Goal: Information Seeking & Learning: Learn about a topic

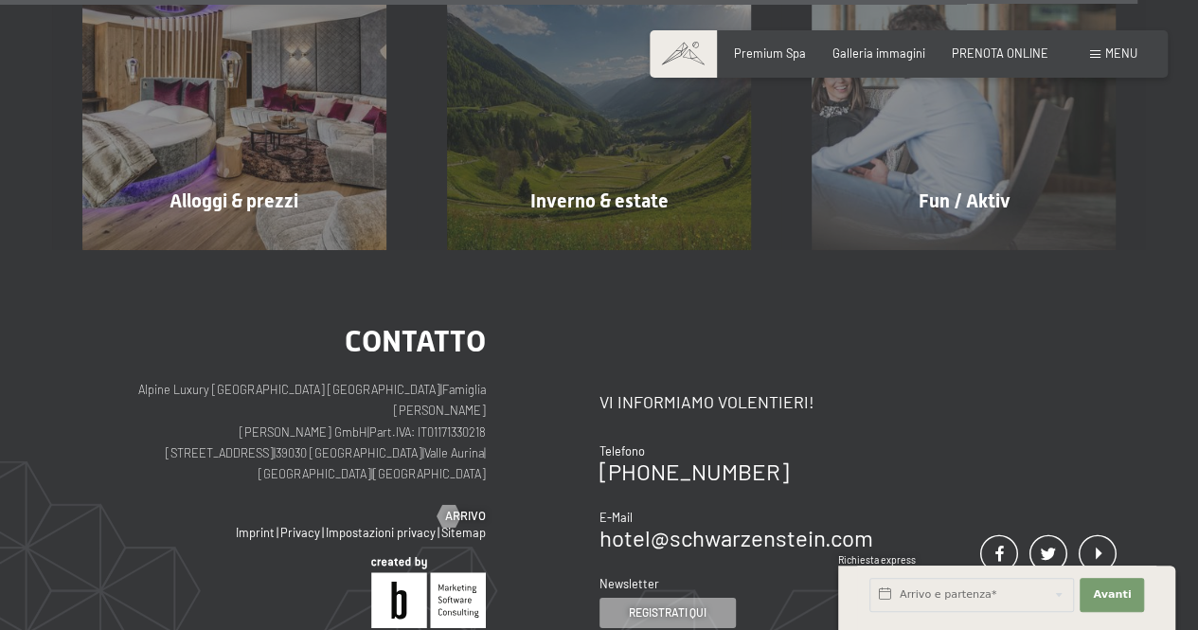
scroll to position [6676, 0]
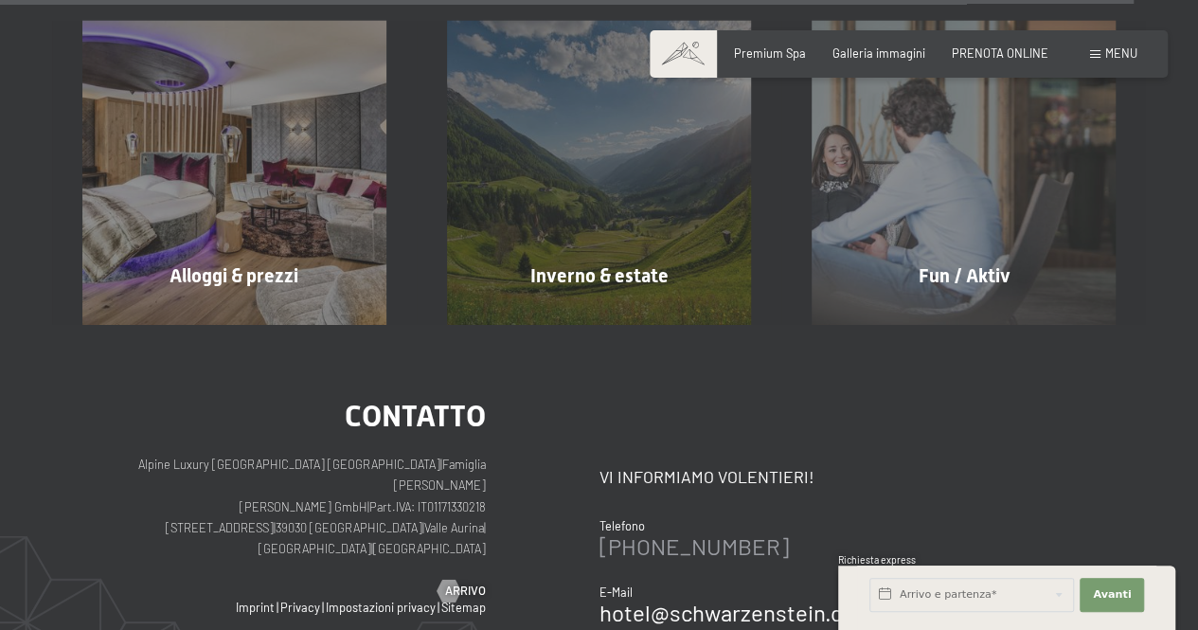
drag, startPoint x: 822, startPoint y: 456, endPoint x: 601, endPoint y: 457, distance: 221.7
click at [601, 535] on div "[PHONE_NUMBER]" at bounding box center [737, 546] width 274 height 23
copy link "[PHONE_NUMBER]"
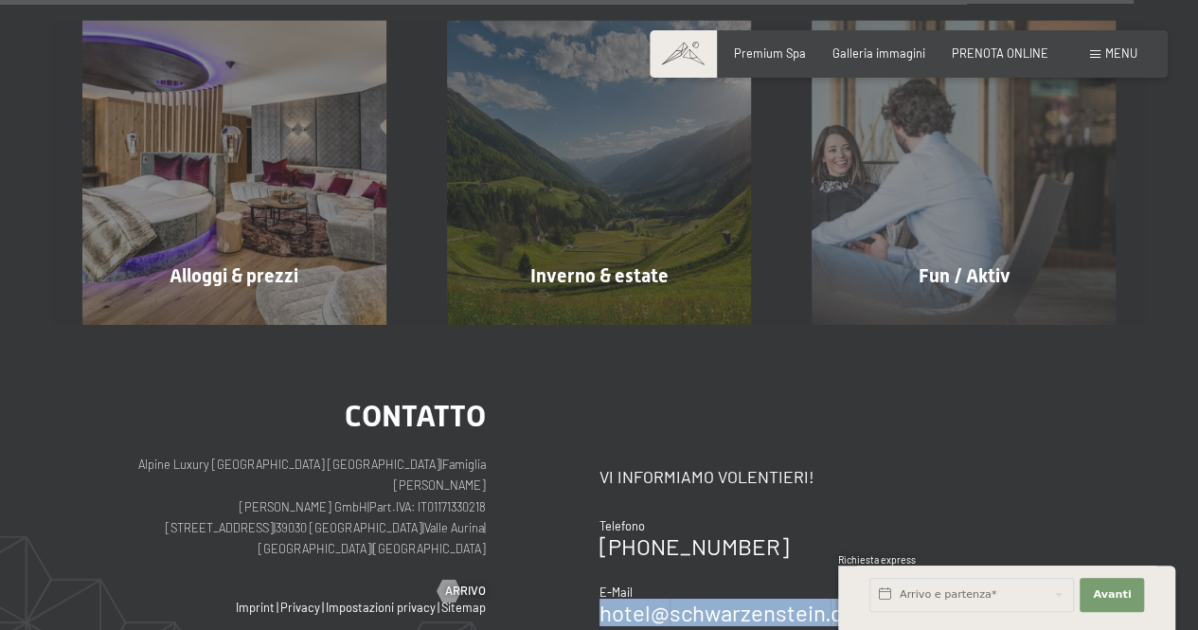
drag, startPoint x: 883, startPoint y: 524, endPoint x: 602, endPoint y: 529, distance: 280.4
click at [602, 529] on div "Contatto Vi informiamo volentieri! Telefono +39 0474 674100 E-Mail hotel@ no-sp…" at bounding box center [858, 552] width 517 height 302
copy link "hotel@ no-spam. schwarzenstein. no-spam. com"
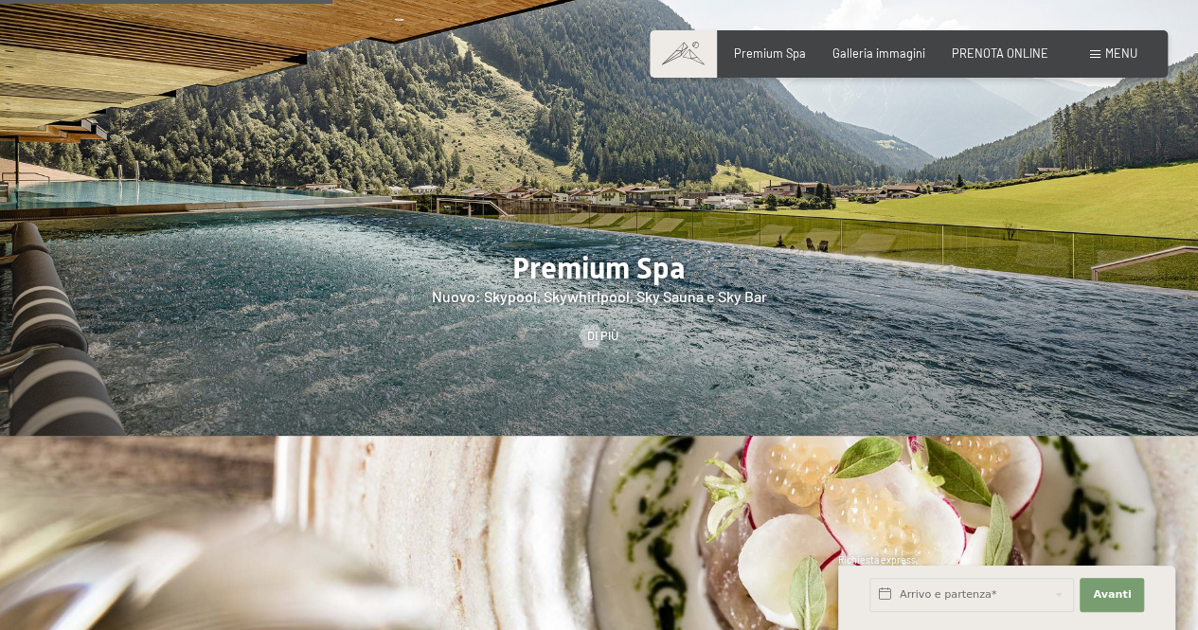
scroll to position [2053, 0]
click at [595, 324] on div at bounding box center [590, 335] width 13 height 23
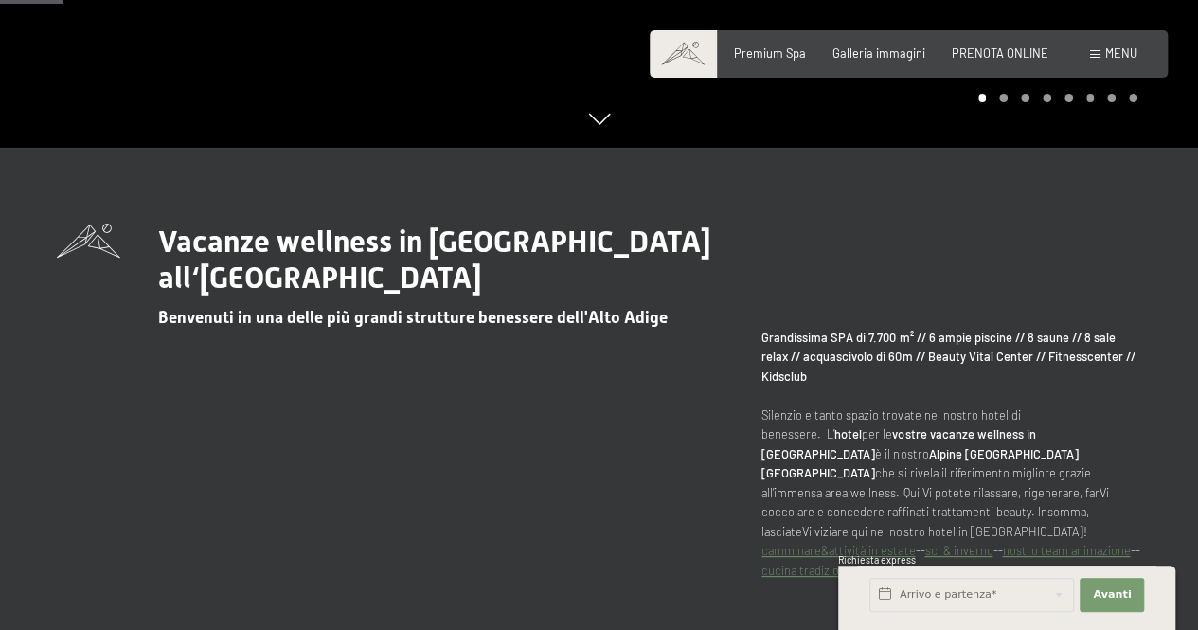
scroll to position [568, 0]
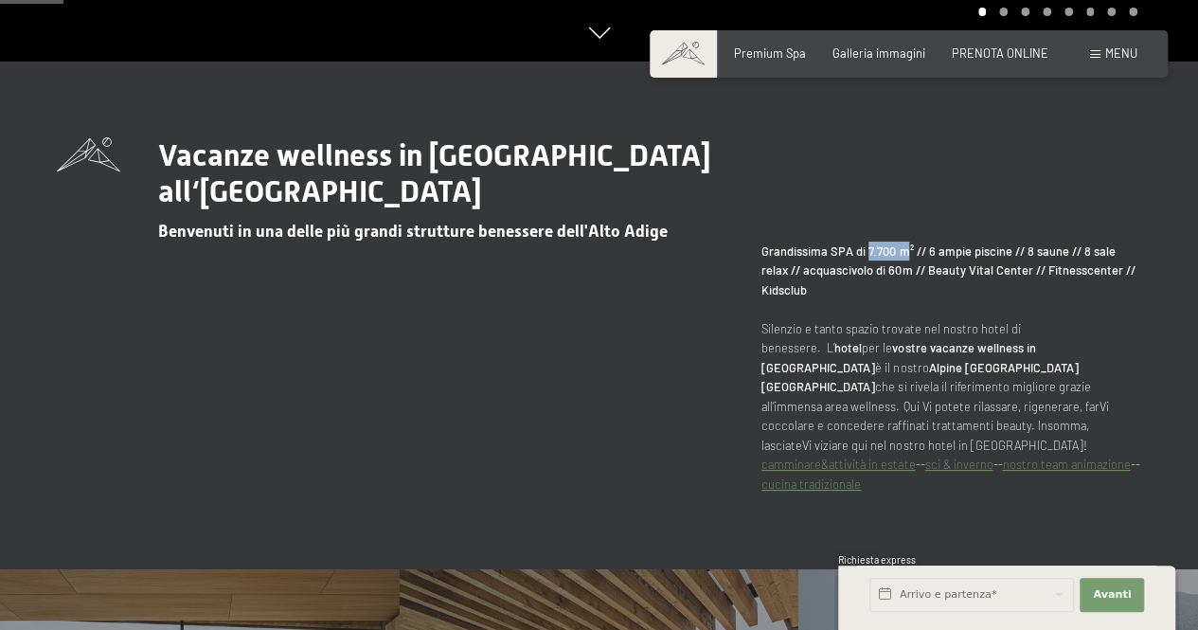
drag, startPoint x: 868, startPoint y: 251, endPoint x: 907, endPoint y: 251, distance: 39.8
click at [907, 251] on strong "Grandissima SPA di 7.700 m² // 6 ampie piscine // 8 saune // 8 sale relax // ac…" at bounding box center [948, 270] width 373 height 54
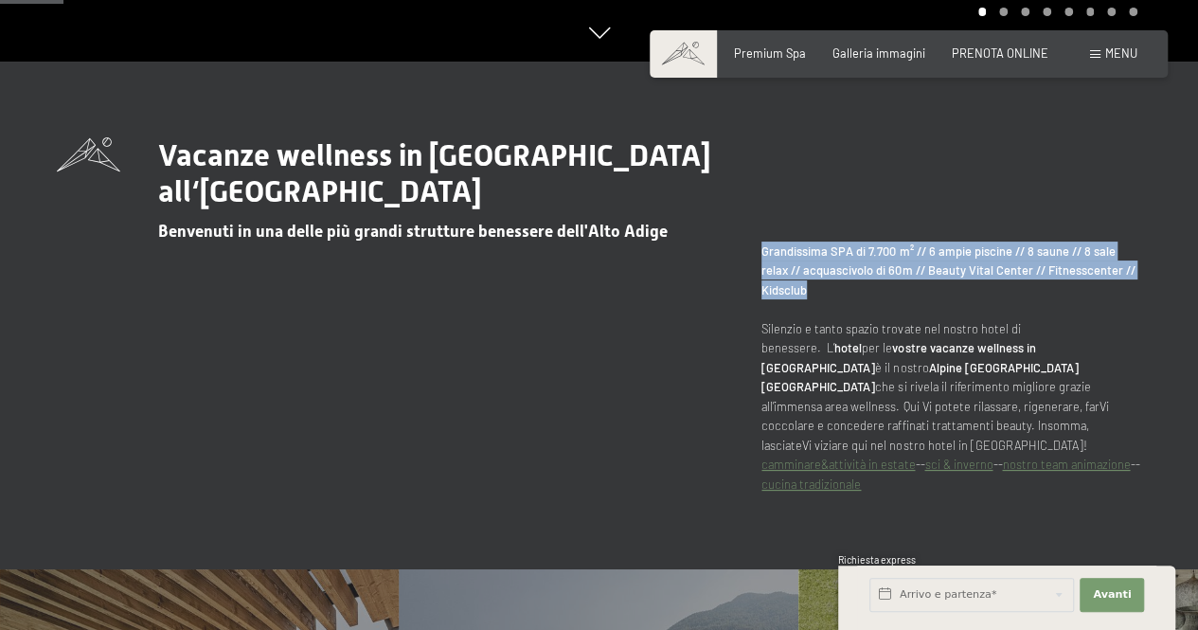
drag, startPoint x: 762, startPoint y: 249, endPoint x: 831, endPoint y: 296, distance: 83.0
click at [831, 296] on p "Grandissima SPA di 7.700 m² // 6 ampie piscine // 8 saune // 8 sale relax // ac…" at bounding box center [952, 368] width 380 height 252
copy strong "Grandissima SPA di 7.700 m² // 6 ampie piscine // 8 saune // 8 sale relax // ac…"
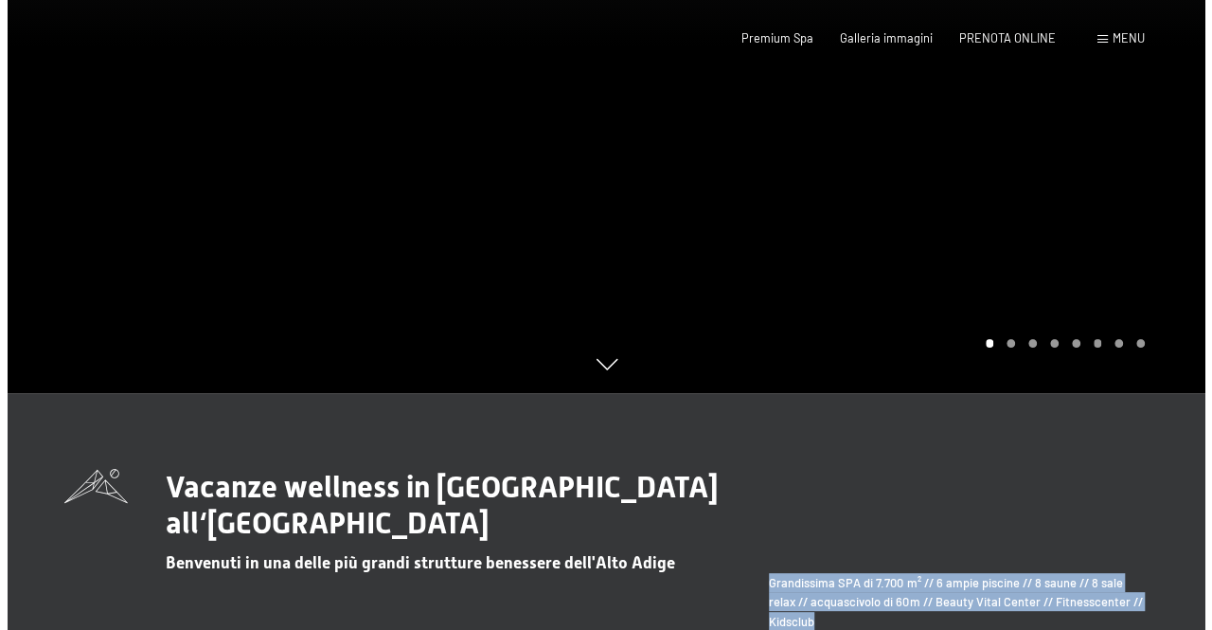
scroll to position [0, 0]
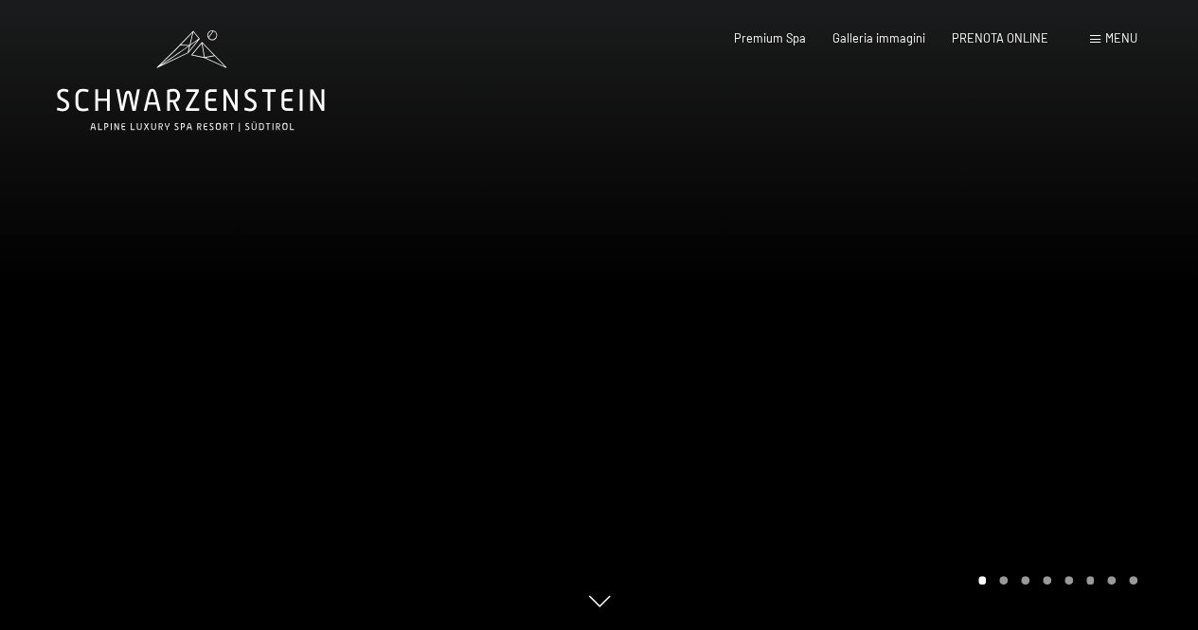
click at [1099, 36] on span at bounding box center [1095, 39] width 10 height 9
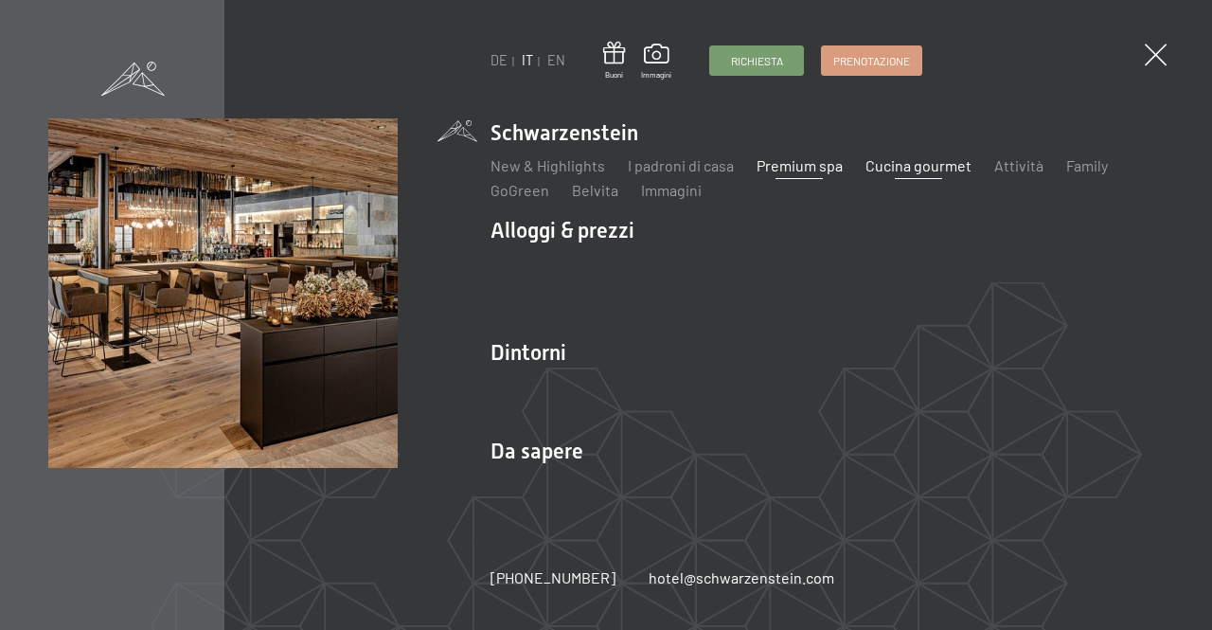
click at [911, 158] on link "Cucina gourmet" at bounding box center [919, 165] width 106 height 18
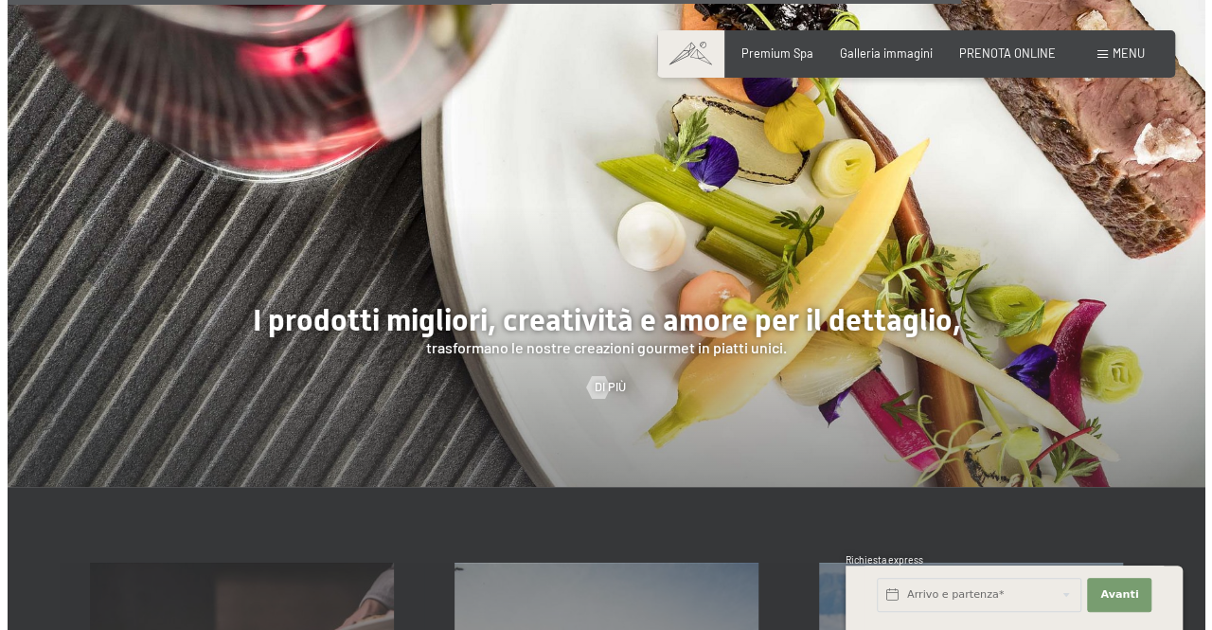
scroll to position [3696, 0]
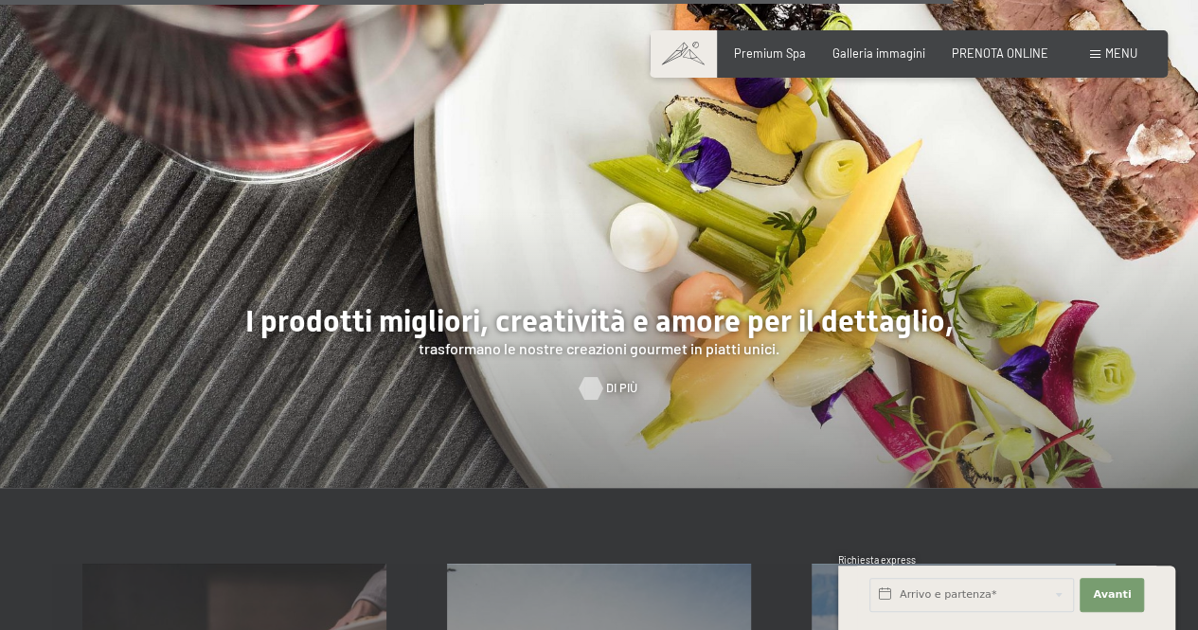
click at [598, 377] on div at bounding box center [590, 388] width 13 height 23
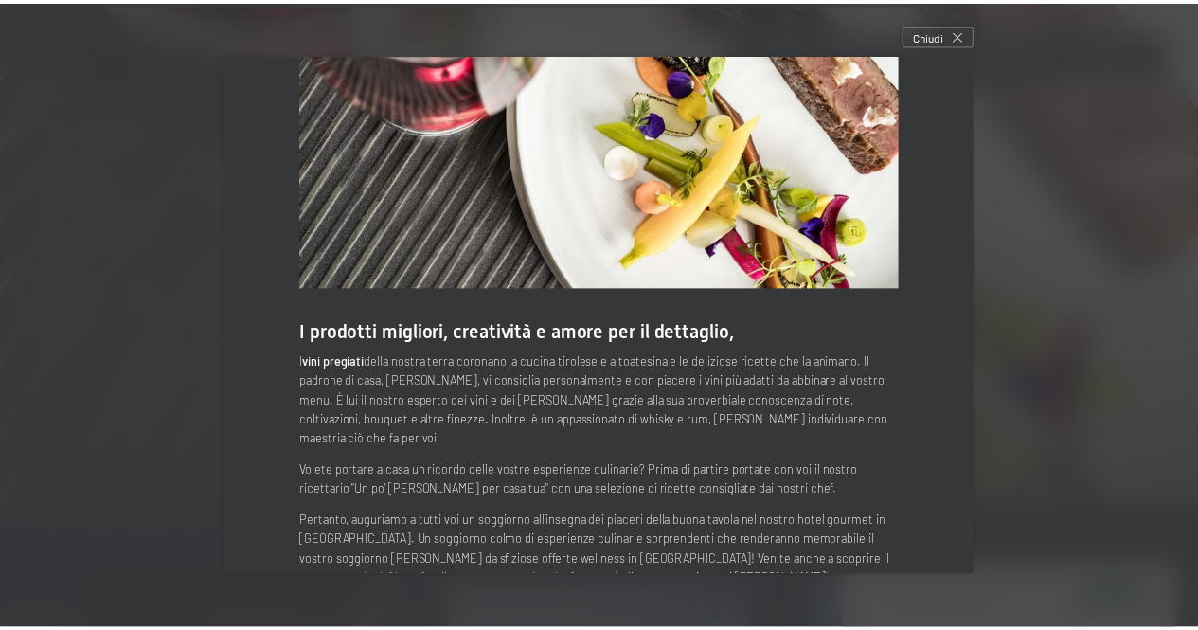
scroll to position [88, 0]
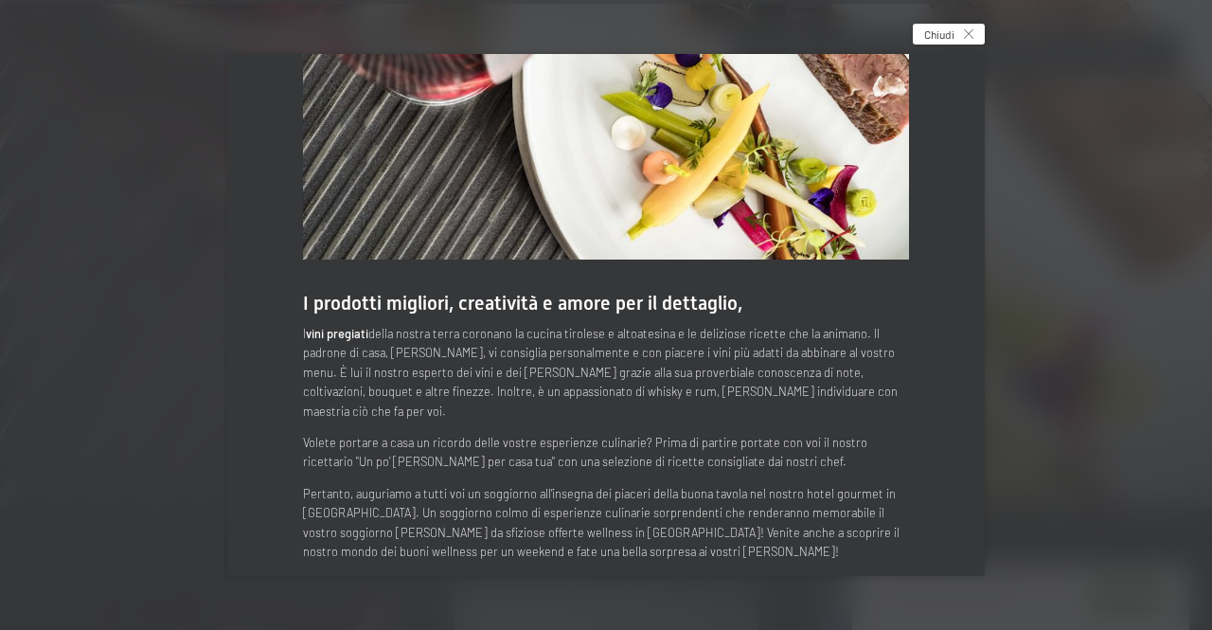
click at [947, 28] on span "Chiudi" at bounding box center [939, 35] width 30 height 16
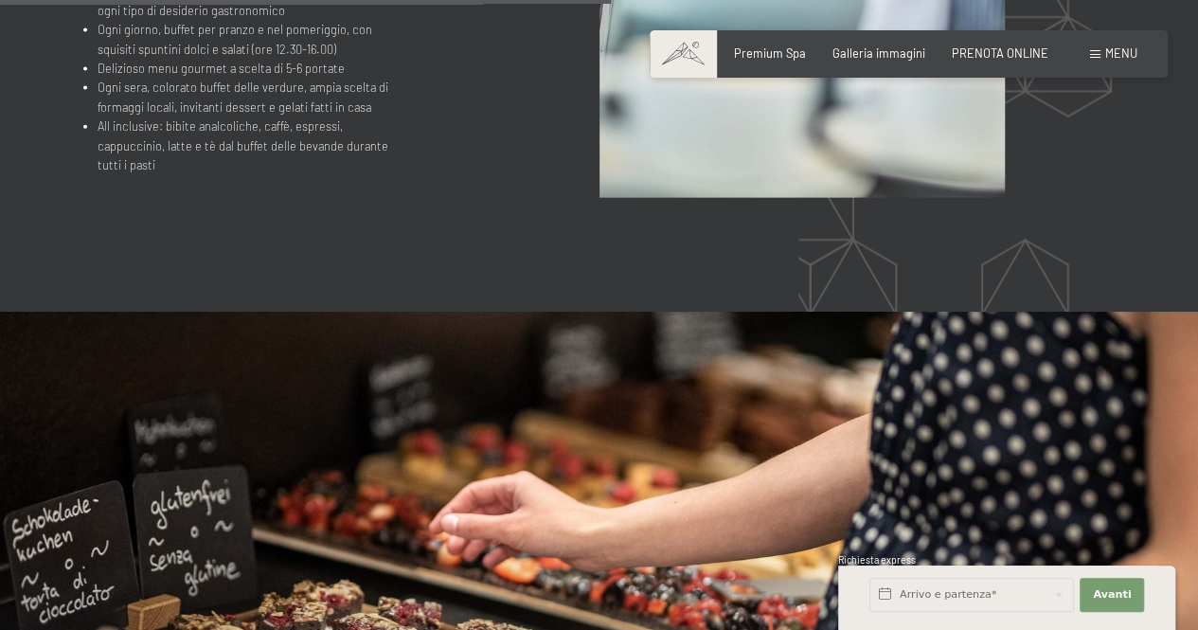
scroll to position [2370, 0]
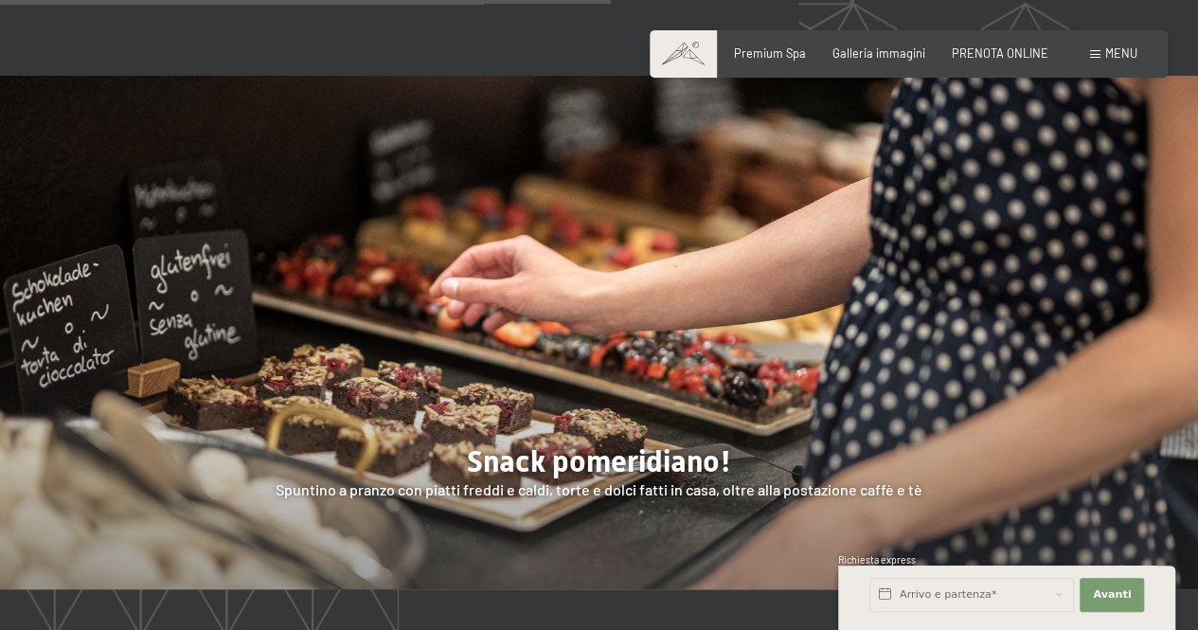
click at [1107, 50] on span "Menu" at bounding box center [1121, 52] width 32 height 15
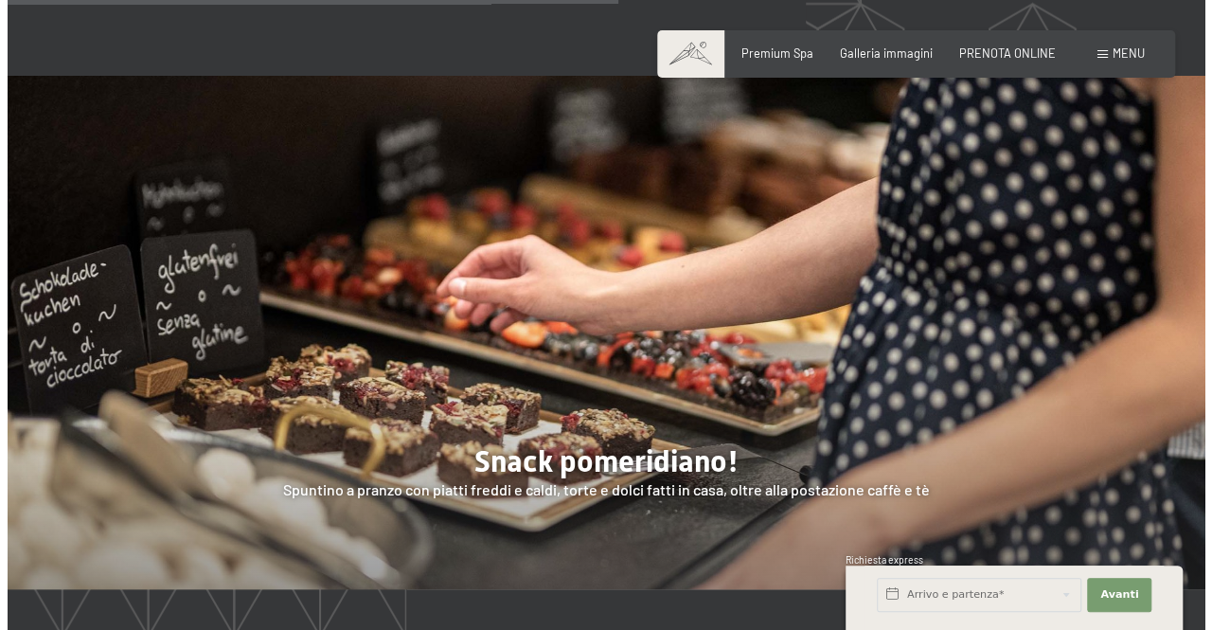
scroll to position [2357, 0]
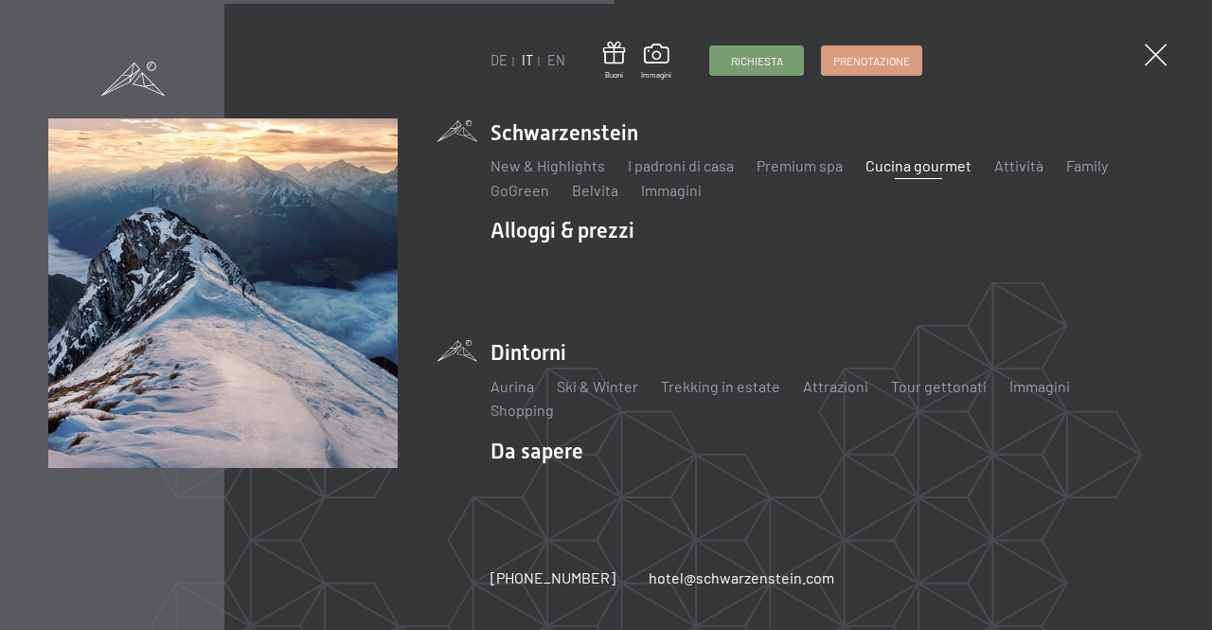
click at [526, 346] on li "Dintorni Aurina Ski & Winter Sci Scuola di sci Trekking in estate Escursioni Bi…" at bounding box center [827, 379] width 673 height 82
click at [505, 386] on link "Aurina" at bounding box center [513, 386] width 44 height 18
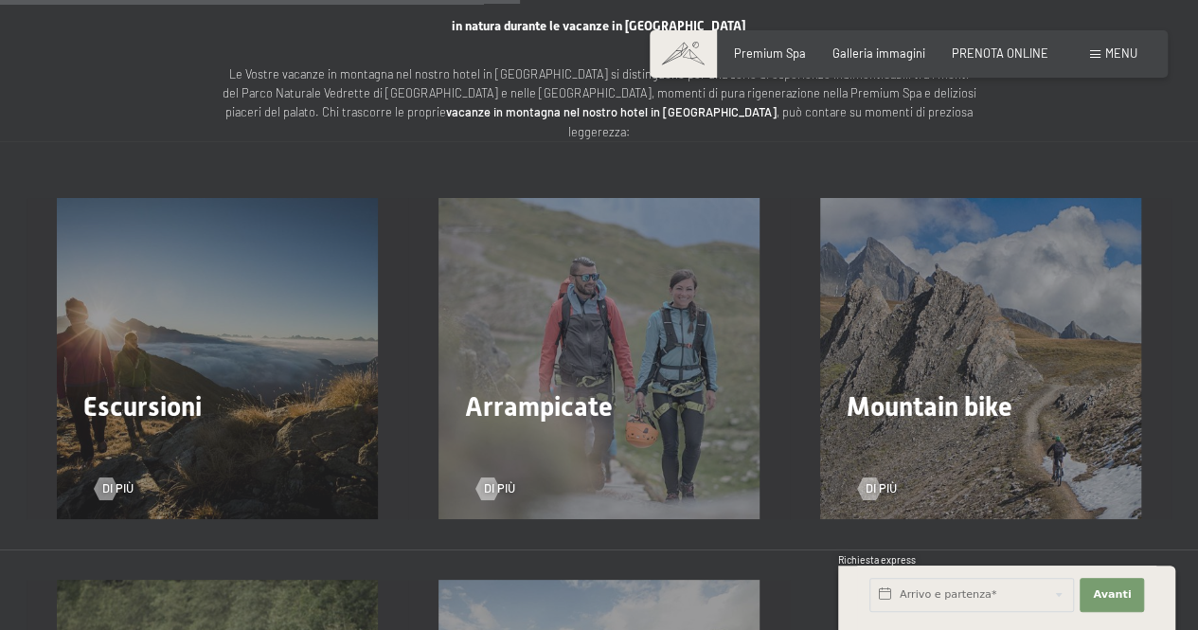
scroll to position [2194, 0]
click at [121, 479] on span "Di più" at bounding box center [136, 487] width 31 height 17
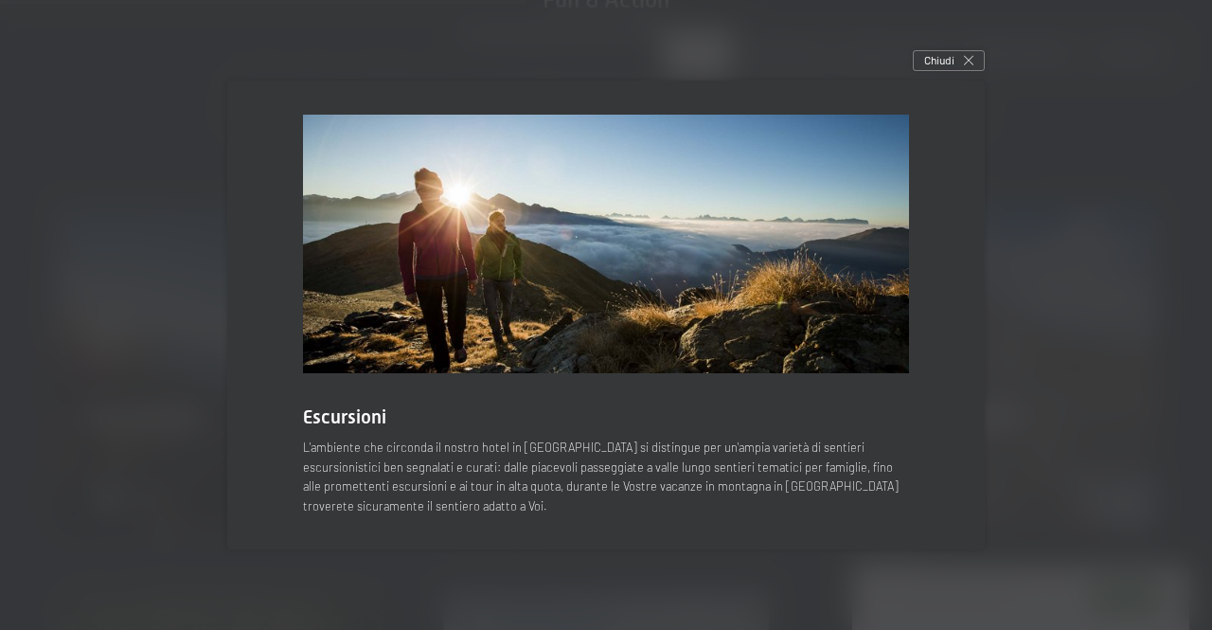
click at [267, 512] on div "Escursioni L'ambiente che circonda il nostro hotel in [GEOGRAPHIC_DATA] si dist…" at bounding box center [606, 315] width 758 height 469
click at [943, 65] on span "Chiudi" at bounding box center [939, 60] width 30 height 16
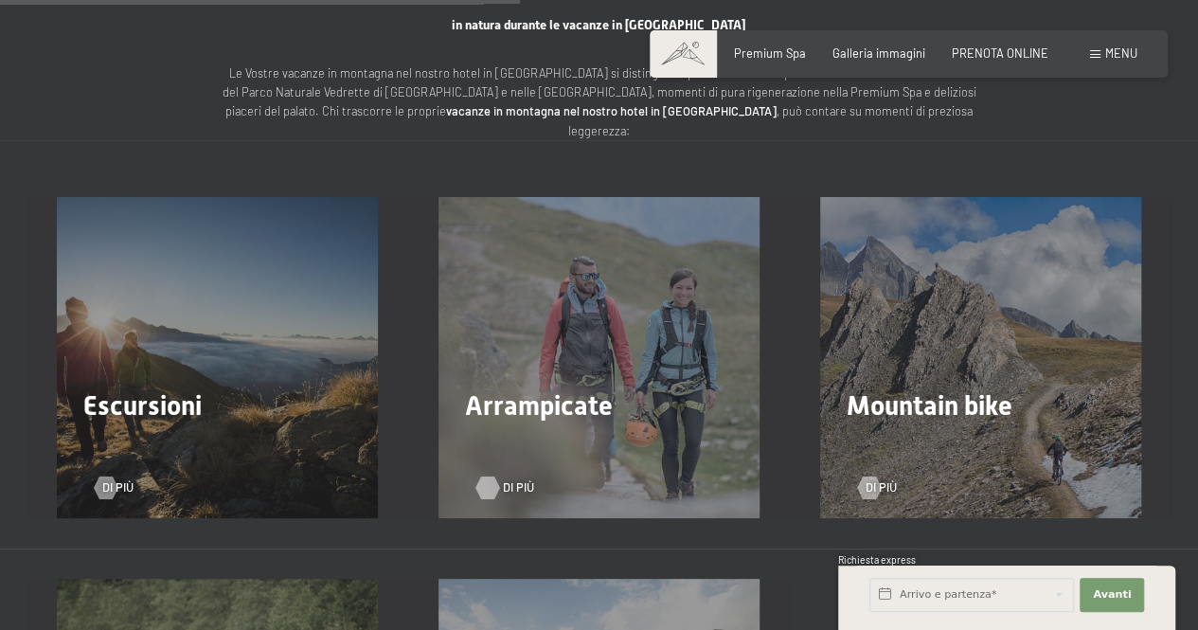
click at [481, 475] on div at bounding box center [487, 486] width 13 height 23
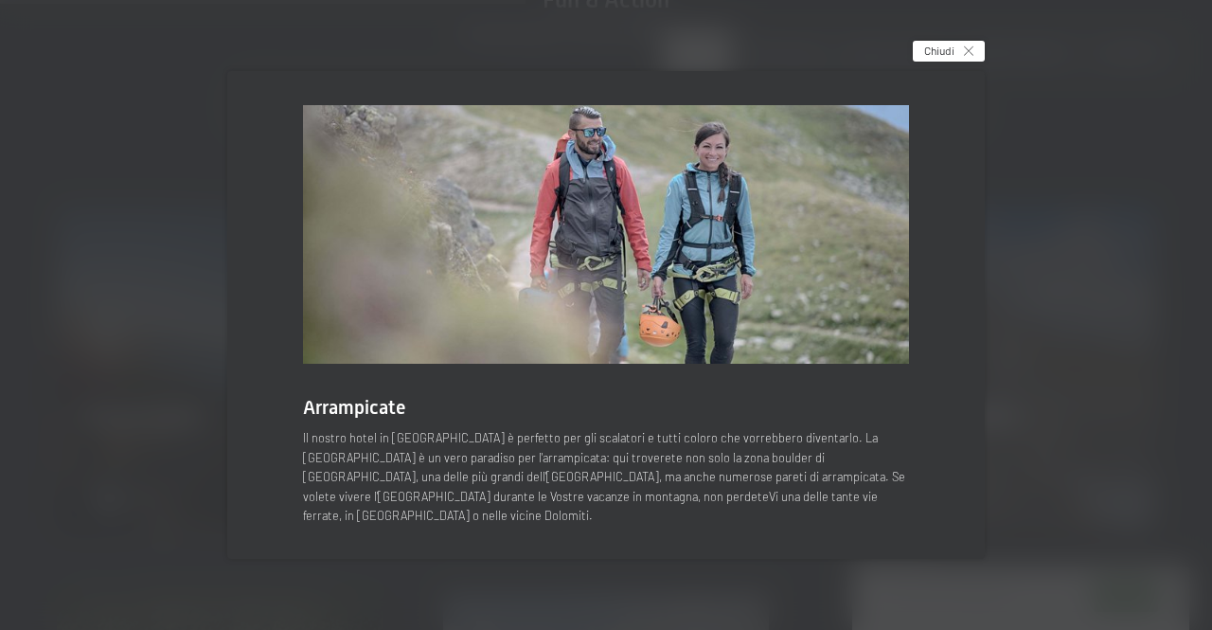
click at [922, 57] on div "Chiudi" at bounding box center [949, 51] width 72 height 21
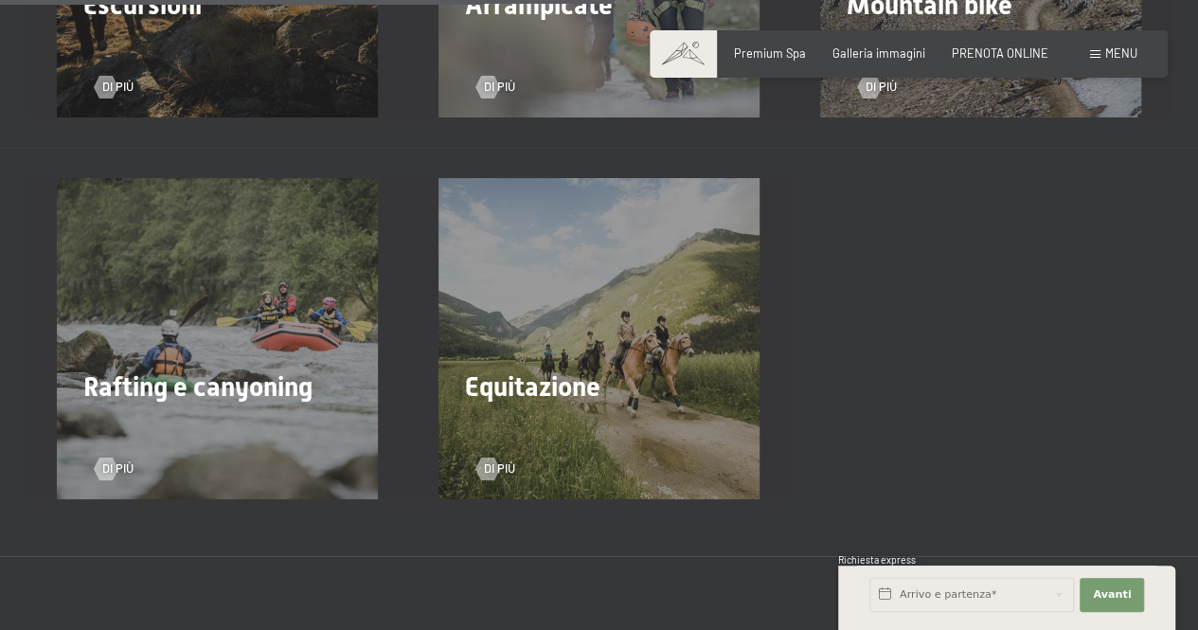
scroll to position [2596, 0]
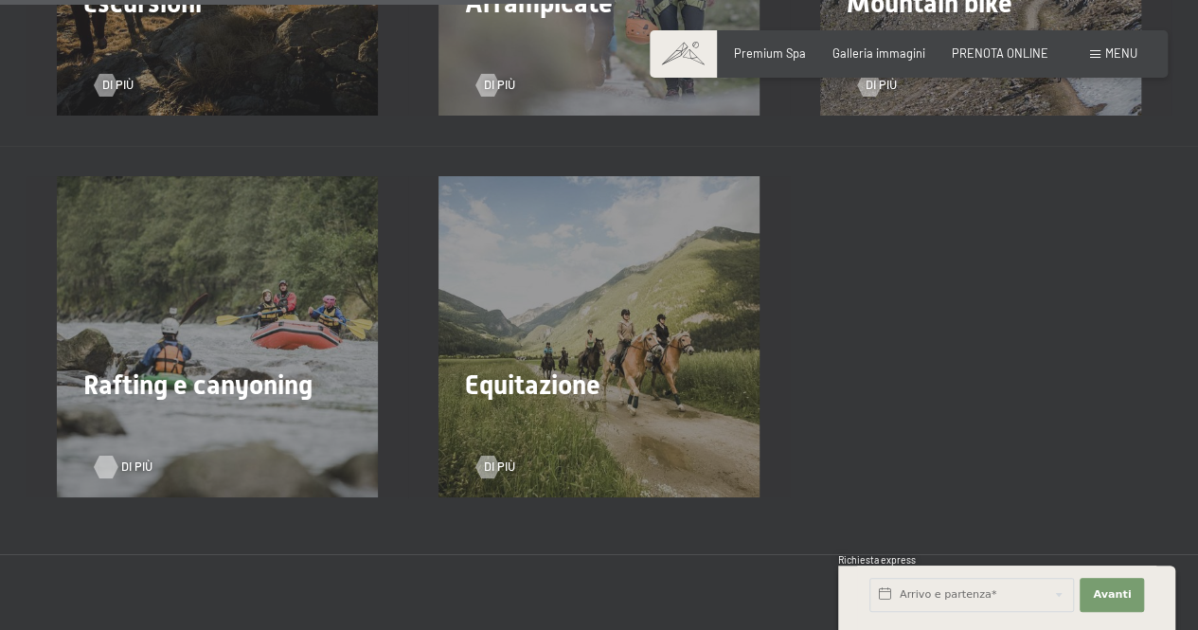
click at [131, 458] on span "Di più" at bounding box center [136, 466] width 31 height 17
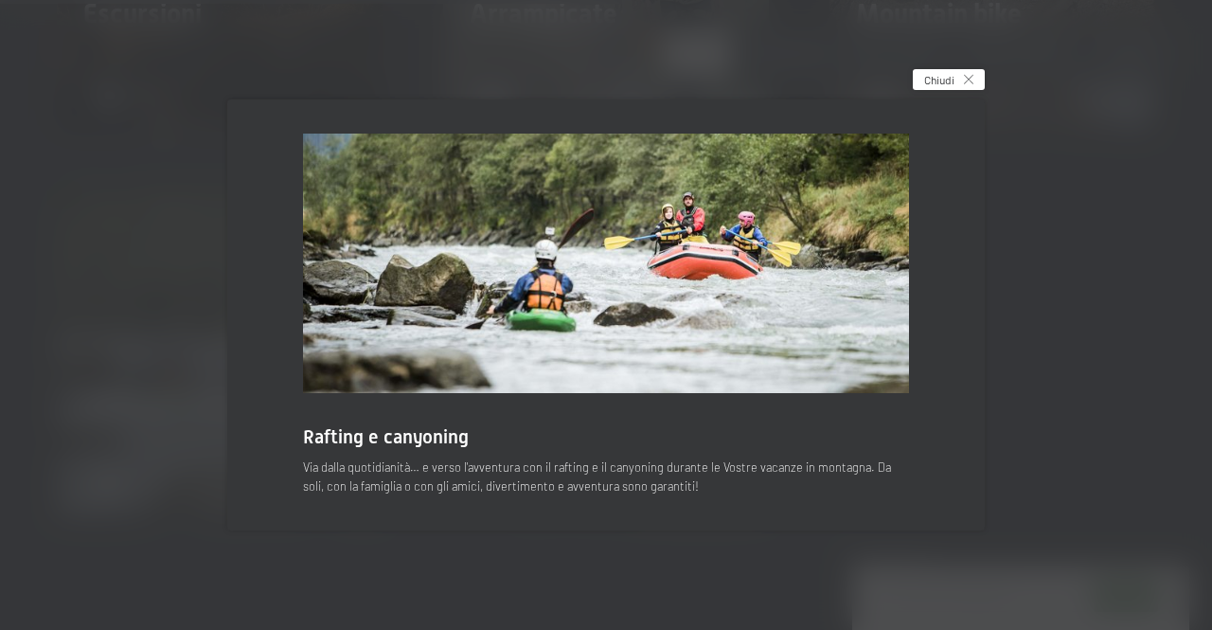
click at [959, 71] on div "Chiudi" at bounding box center [949, 79] width 72 height 21
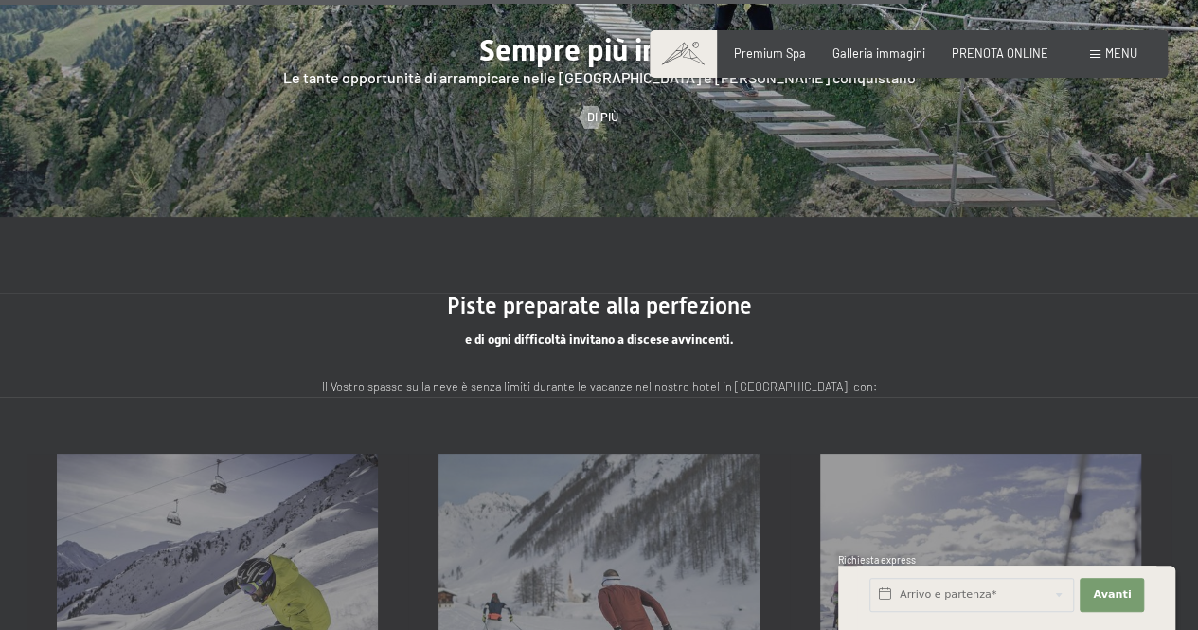
scroll to position [3396, 0]
